Goal: Navigation & Orientation: Locate item on page

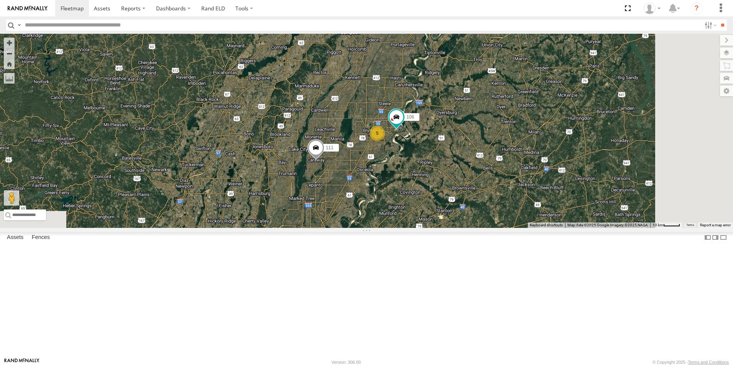
drag, startPoint x: 500, startPoint y: 237, endPoint x: 469, endPoint y: 104, distance: 137.4
click at [469, 104] on div "104 111 106 5" at bounding box center [366, 131] width 733 height 194
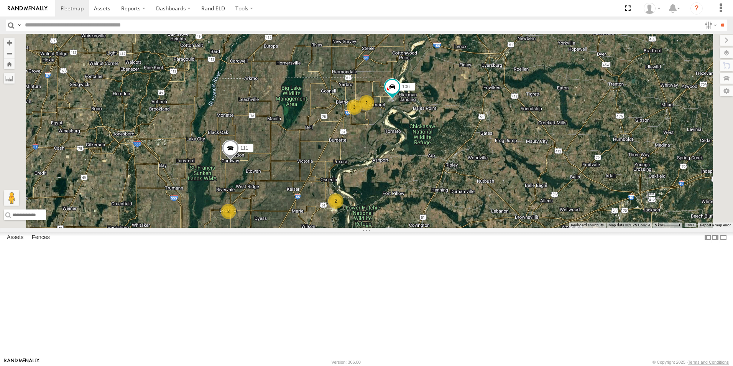
drag, startPoint x: 517, startPoint y: 221, endPoint x: 497, endPoint y: 167, distance: 57.5
click at [497, 167] on div "104 111 106 3 2 2 2" at bounding box center [366, 131] width 733 height 194
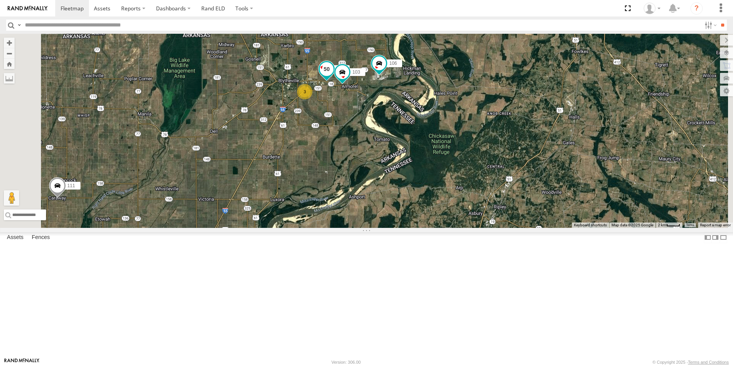
click at [334, 76] on span at bounding box center [327, 70] width 14 height 14
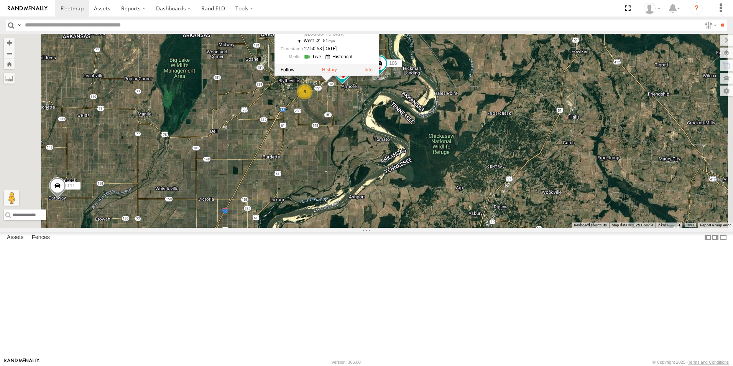
click at [337, 73] on label at bounding box center [329, 69] width 15 height 5
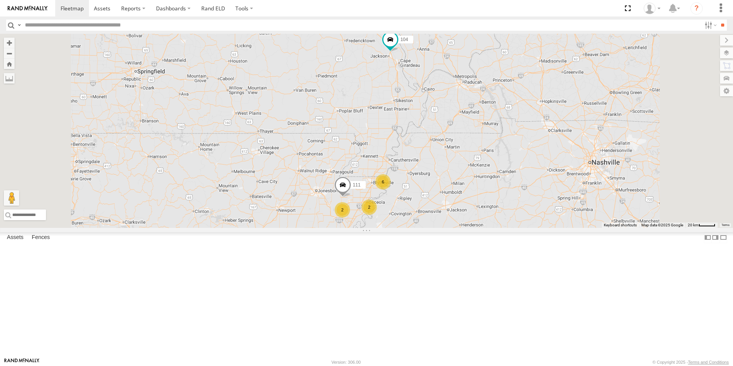
click at [0, 0] on span "Fences" at bounding box center [0, 0] width 0 height 0
click at [0, 0] on span "Basemaps" at bounding box center [0, 0] width 0 height 0
click at [0, 0] on span "Satellite + Roadmap" at bounding box center [0, 0] width 0 height 0
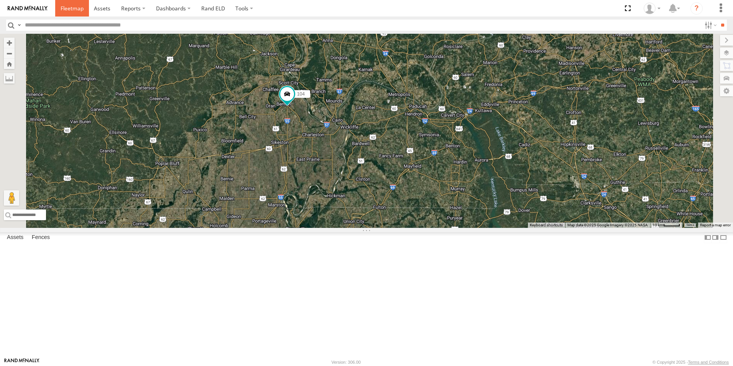
click at [65, 7] on span at bounding box center [72, 8] width 23 height 7
